Goal: Information Seeking & Learning: Learn about a topic

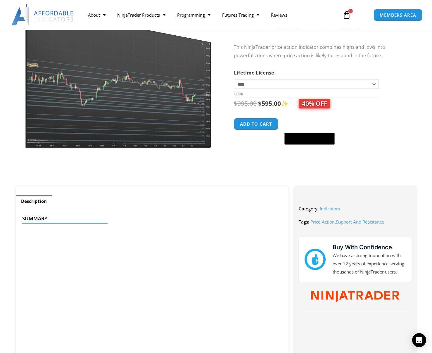
scroll to position [78, 0]
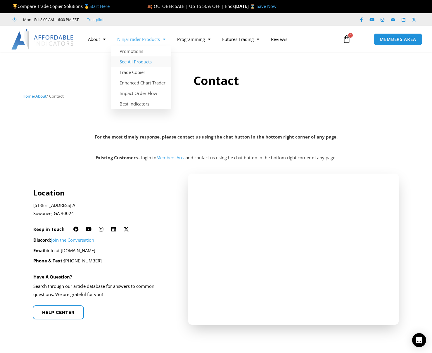
click at [144, 61] on link "See All Products" at bounding box center [141, 61] width 60 height 11
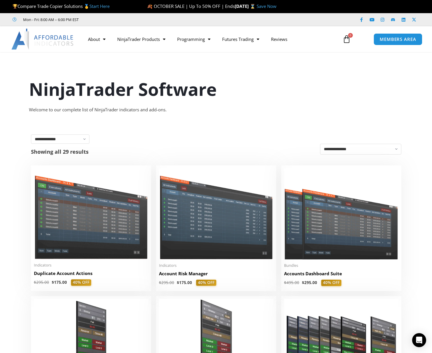
click at [80, 143] on select "**********" at bounding box center [60, 139] width 59 height 9
